Goal: Task Accomplishment & Management: Complete application form

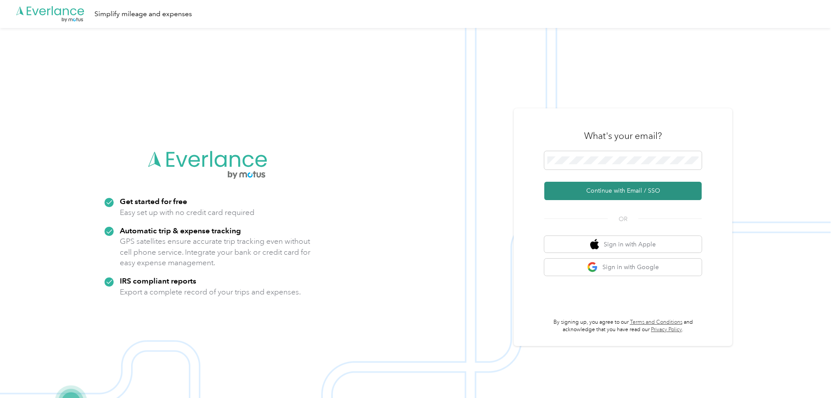
click at [631, 193] on button "Continue with Email / SSO" at bounding box center [623, 191] width 157 height 18
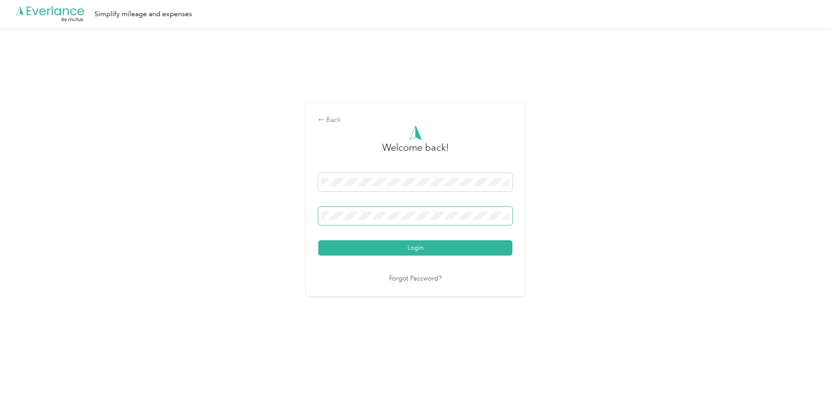
click at [318, 241] on button "Login" at bounding box center [415, 248] width 194 height 15
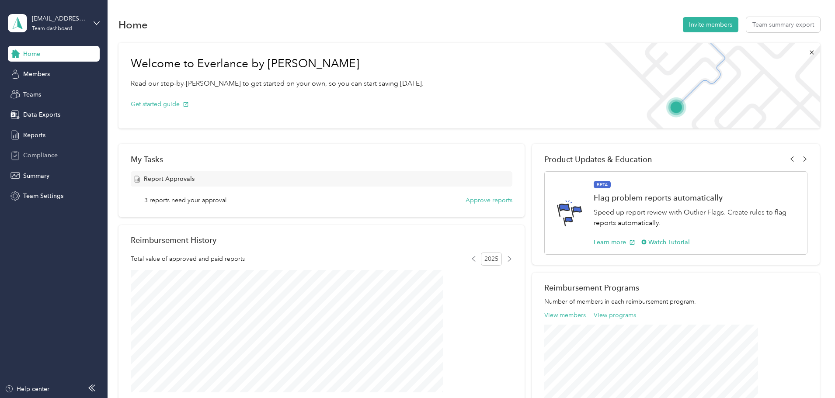
click at [43, 154] on span "Compliance" at bounding box center [40, 155] width 35 height 9
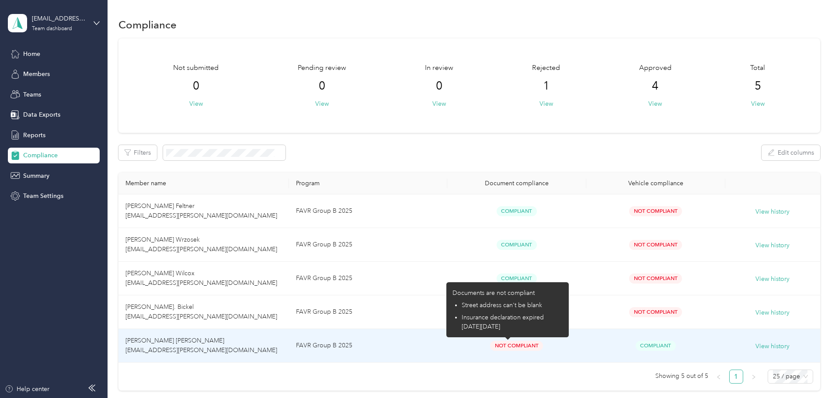
click at [511, 346] on span "Not Compliant" at bounding box center [516, 346] width 53 height 10
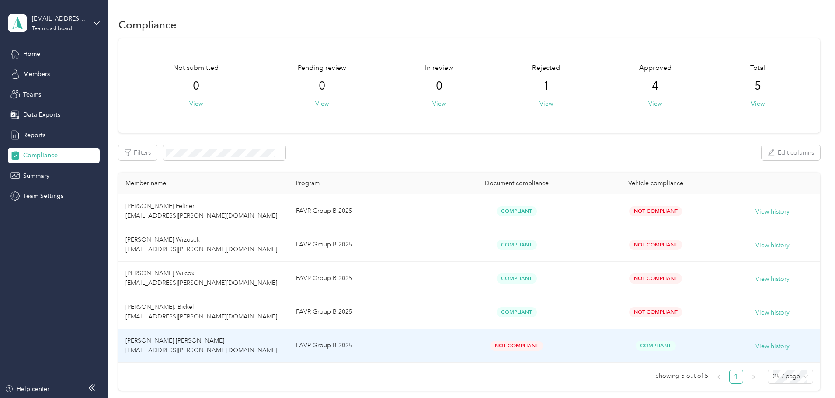
click at [246, 343] on td "[PERSON_NAME] [PERSON_NAME] [EMAIL_ADDRESS][PERSON_NAME][DOMAIN_NAME]" at bounding box center [204, 346] width 171 height 34
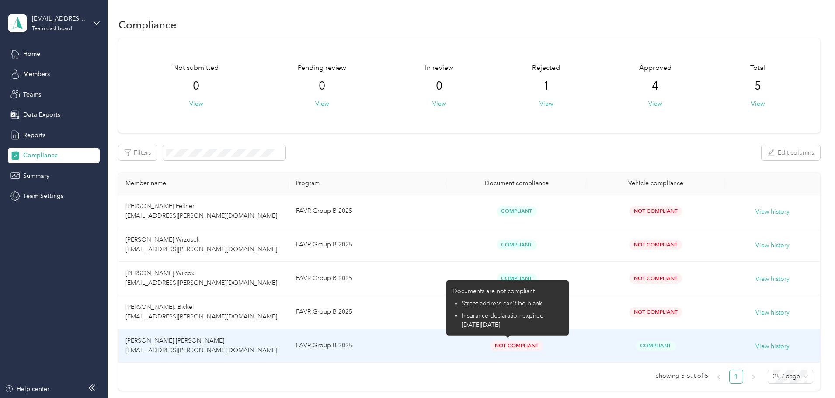
click at [504, 343] on span "Not Compliant" at bounding box center [516, 346] width 53 height 10
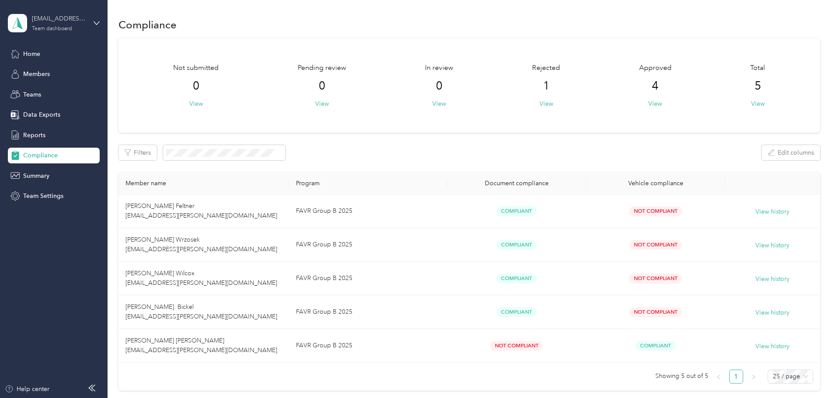
click at [48, 22] on div "[EMAIL_ADDRESS][PERSON_NAME][DOMAIN_NAME]" at bounding box center [59, 18] width 55 height 9
click at [52, 91] on div "Personal dashboard" at bounding box center [43, 91] width 55 height 9
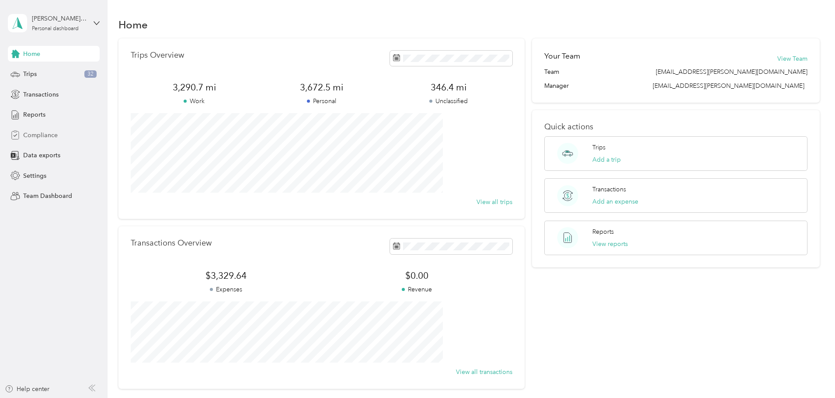
click at [50, 137] on span "Compliance" at bounding box center [40, 135] width 35 height 9
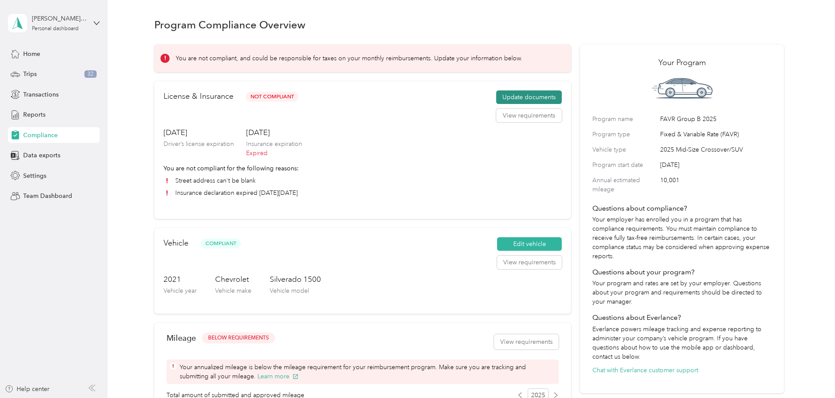
click at [503, 105] on button "Update documents" at bounding box center [529, 98] width 66 height 14
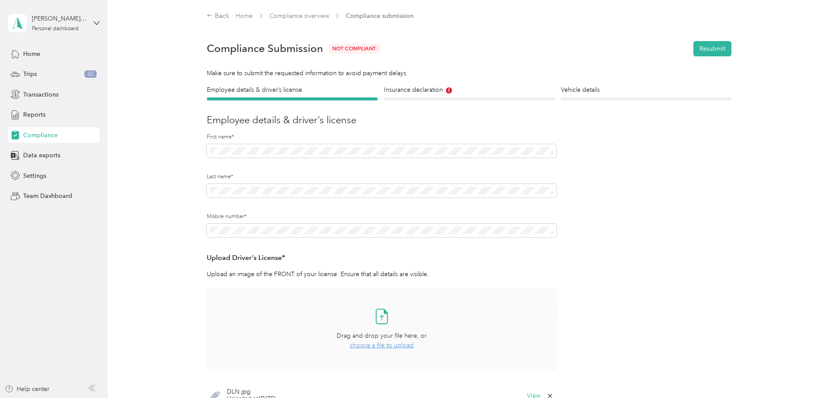
scroll to position [102, 0]
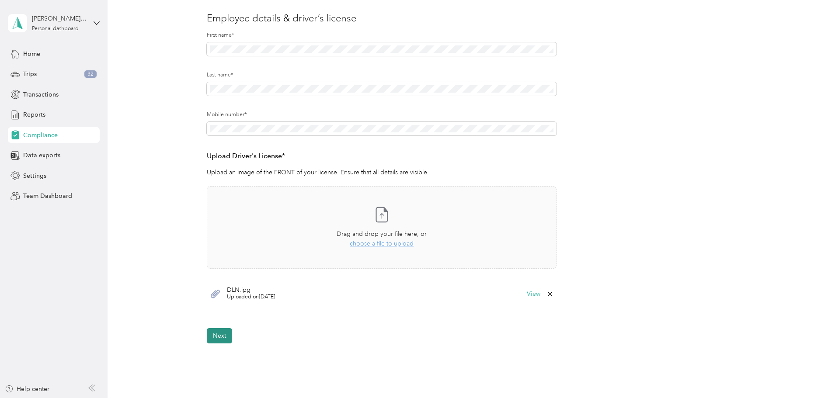
click at [222, 338] on button "Next" at bounding box center [219, 336] width 25 height 15
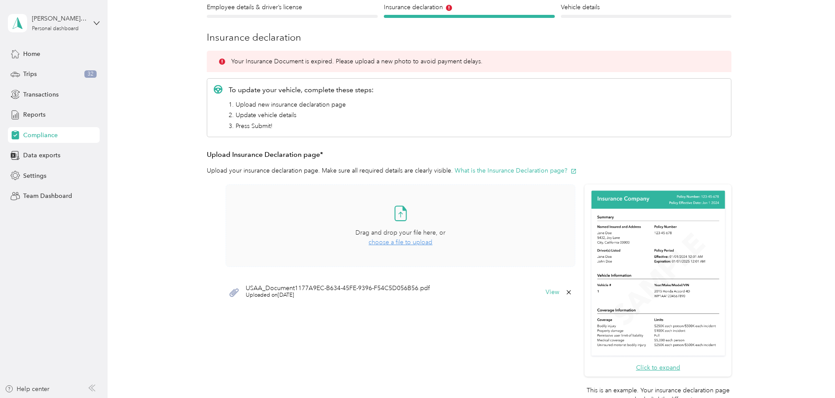
scroll to position [102, 0]
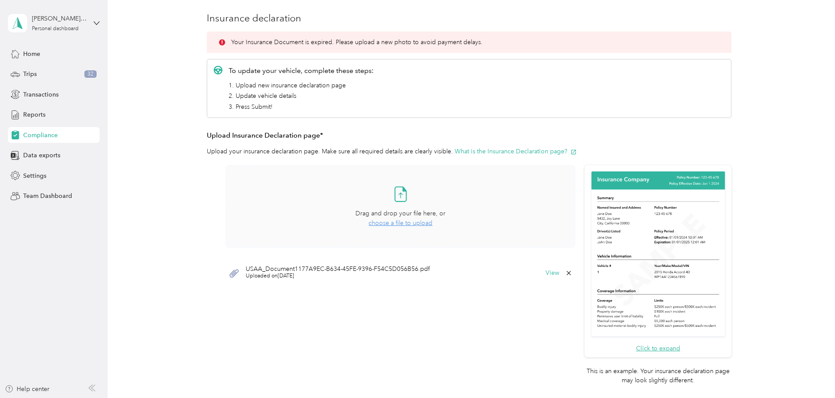
click at [391, 223] on span "choose a file to upload" at bounding box center [401, 223] width 64 height 7
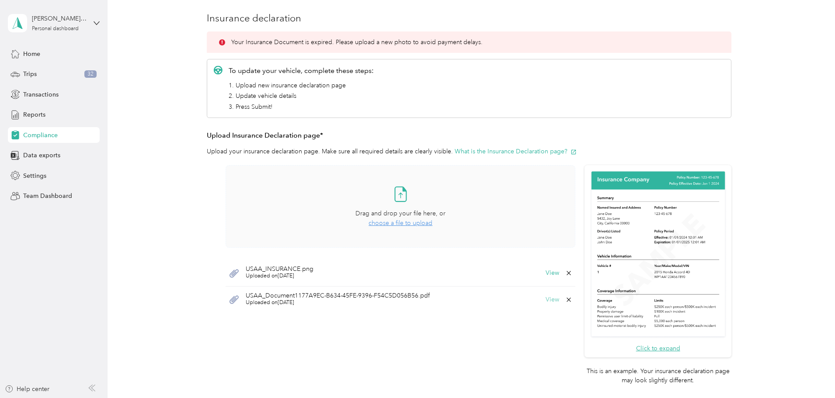
click at [553, 299] on button "View" at bounding box center [553, 300] width 14 height 6
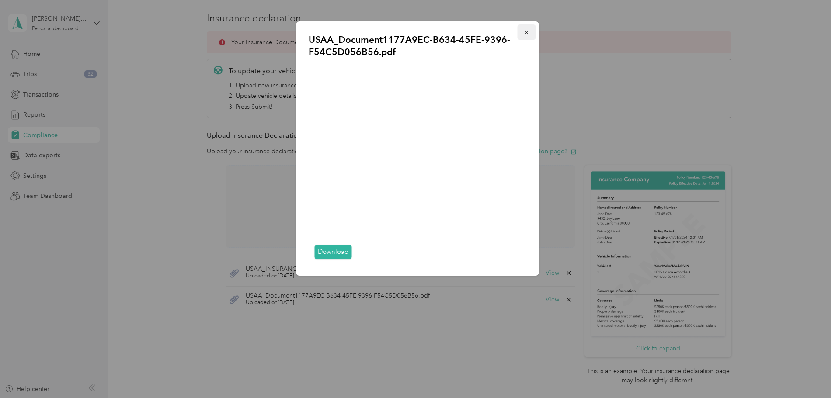
click at [526, 33] on icon "button" at bounding box center [526, 32] width 3 height 3
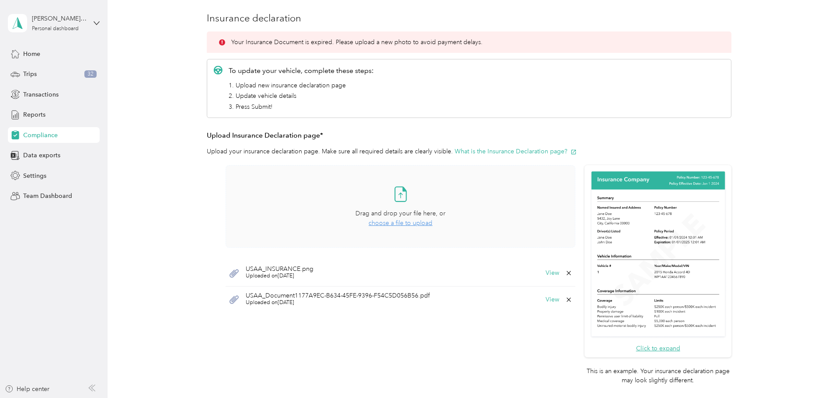
click at [328, 269] on div "USAA_INSURANCE.png Uploaded on [DATE] View" at bounding box center [401, 273] width 350 height 27
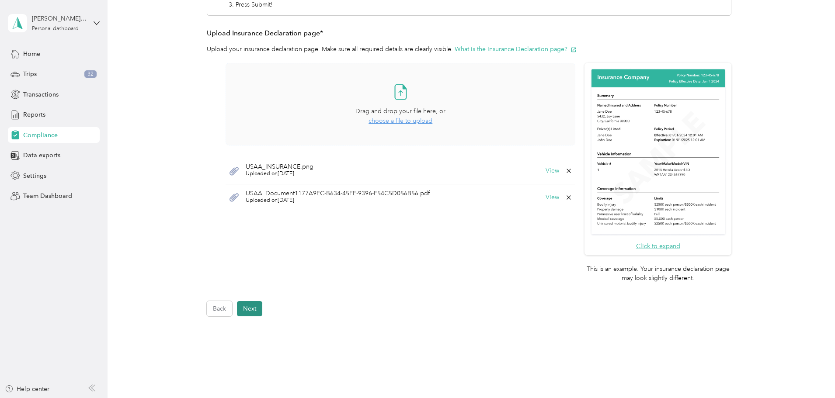
click at [252, 313] on button "Next" at bounding box center [249, 308] width 25 height 15
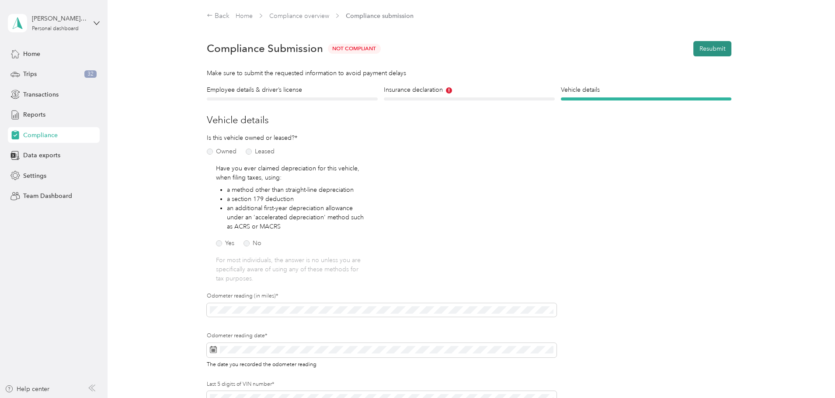
click at [714, 45] on button "Resubmit" at bounding box center [713, 48] width 38 height 15
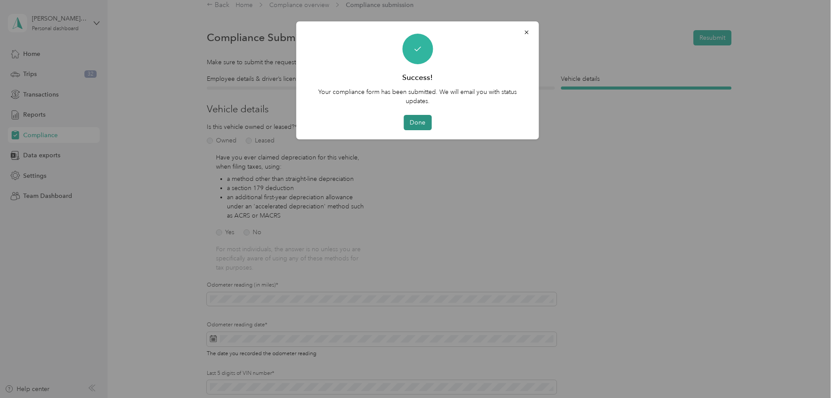
click at [421, 124] on button "Done" at bounding box center [418, 122] width 28 height 15
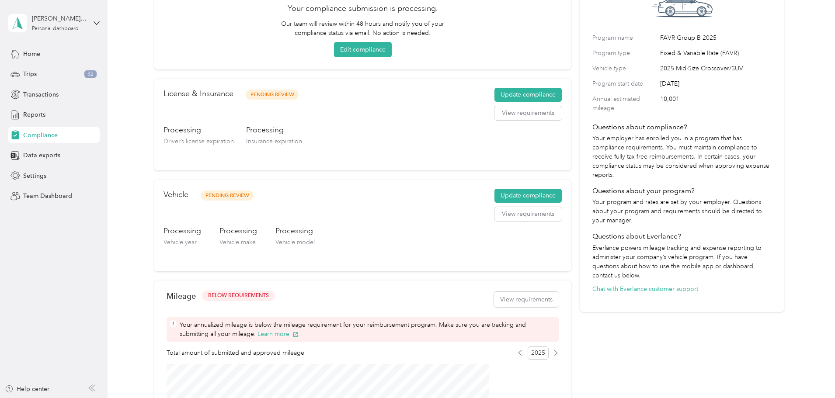
scroll to position [11, 0]
